Goal: Task Accomplishment & Management: Manage account settings

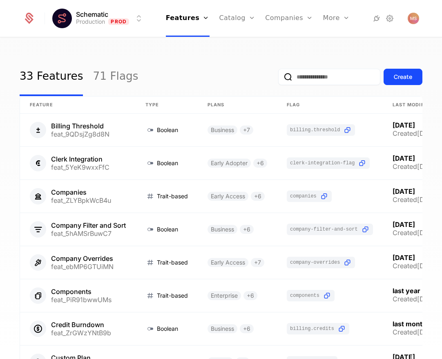
click at [298, 66] on div "Create" at bounding box center [350, 77] width 144 height 38
click at [284, 17] on link "Companies" at bounding box center [289, 18] width 48 height 37
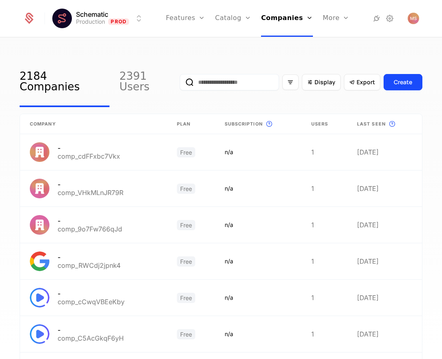
click at [237, 74] on input "email" at bounding box center [229, 82] width 99 height 16
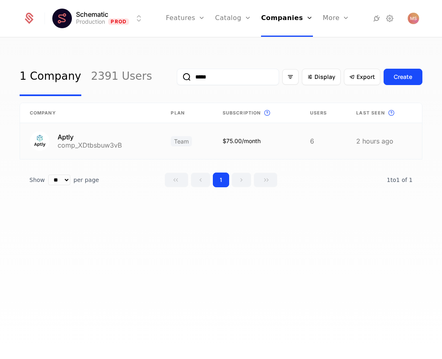
type input "*****"
click at [133, 155] on link at bounding box center [90, 141] width 141 height 36
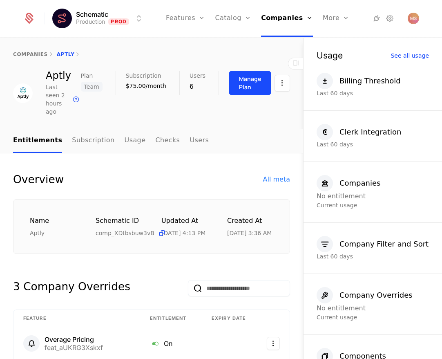
click at [294, 63] on icon at bounding box center [296, 63] width 10 height 10
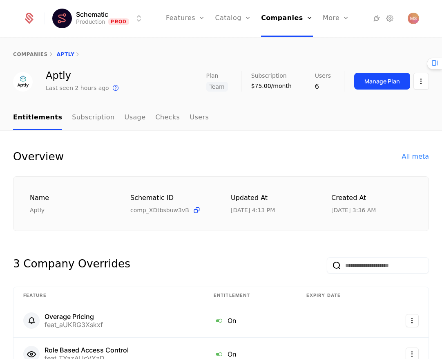
click at [375, 81] on div "Manage Plan" at bounding box center [382, 81] width 36 height 8
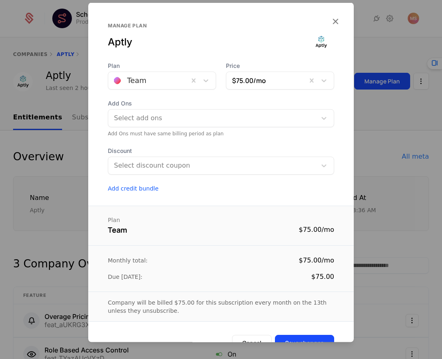
click at [136, 189] on button "Add credit bundle" at bounding box center [221, 188] width 226 height 8
